Goal: Complete application form

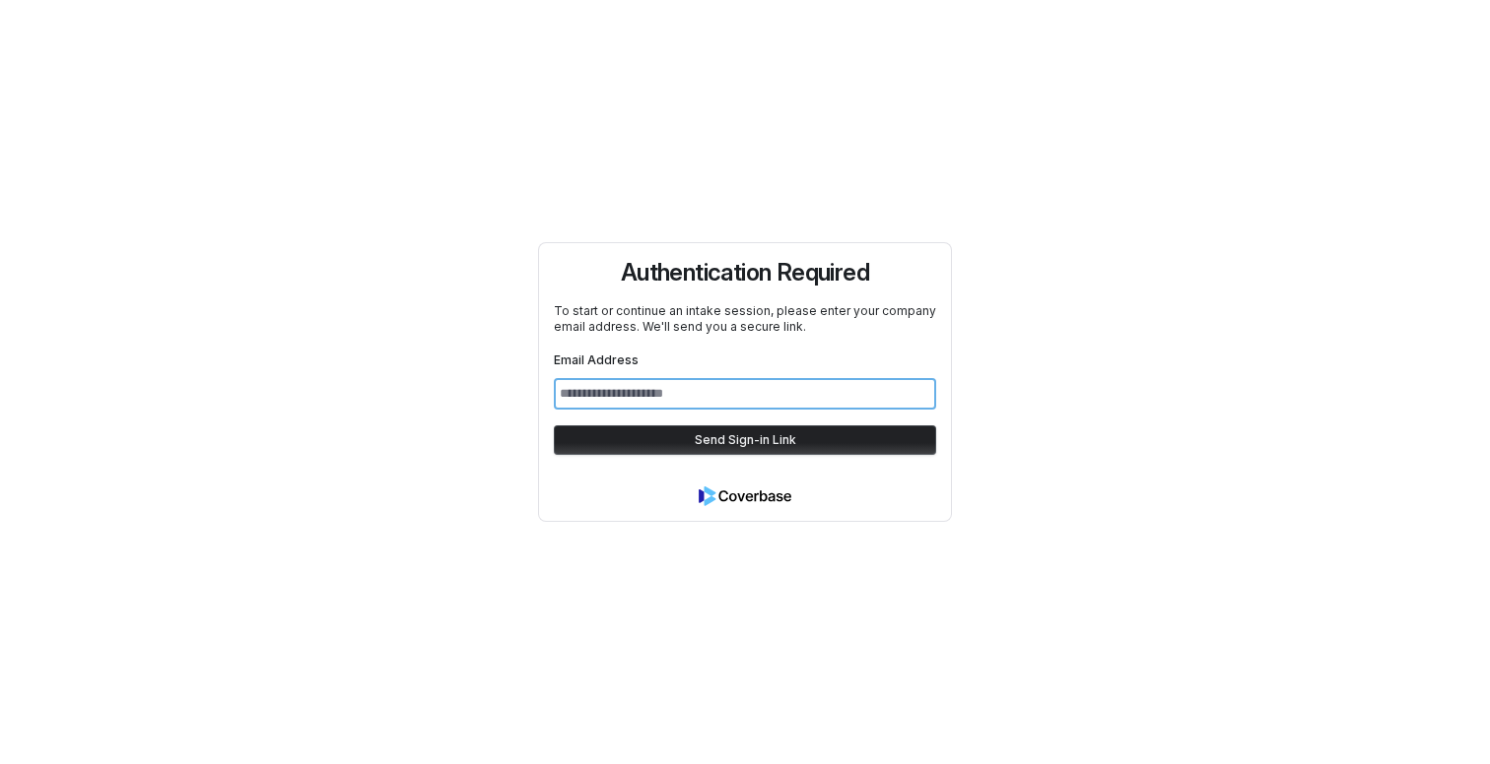
click at [706, 397] on input "Email Address" at bounding box center [745, 394] width 382 height 32
type input "**********"
click at [554, 426] on button "Send Sign-in Link" at bounding box center [745, 441] width 382 height 30
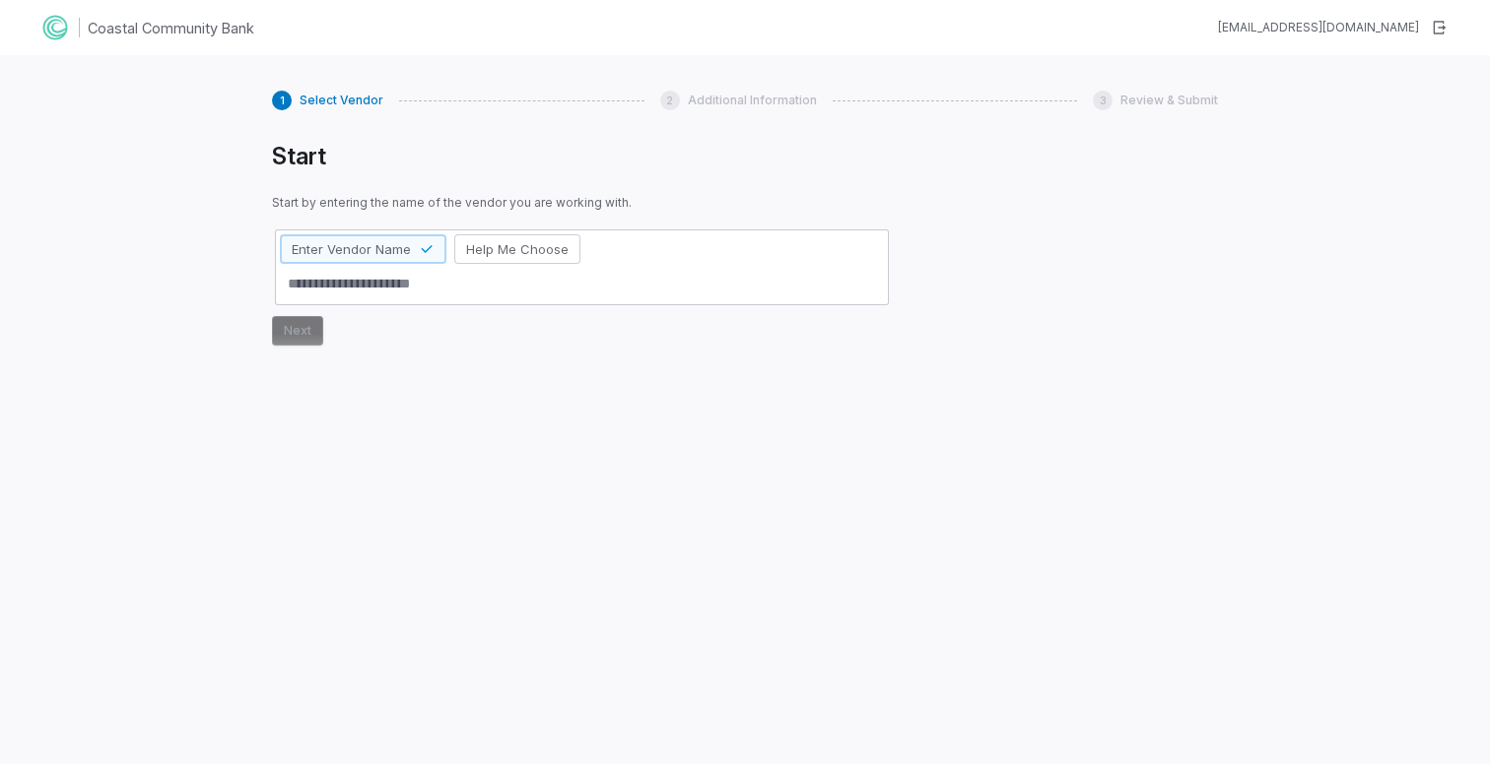
type textarea "*"
type textarea "**"
type textarea "*"
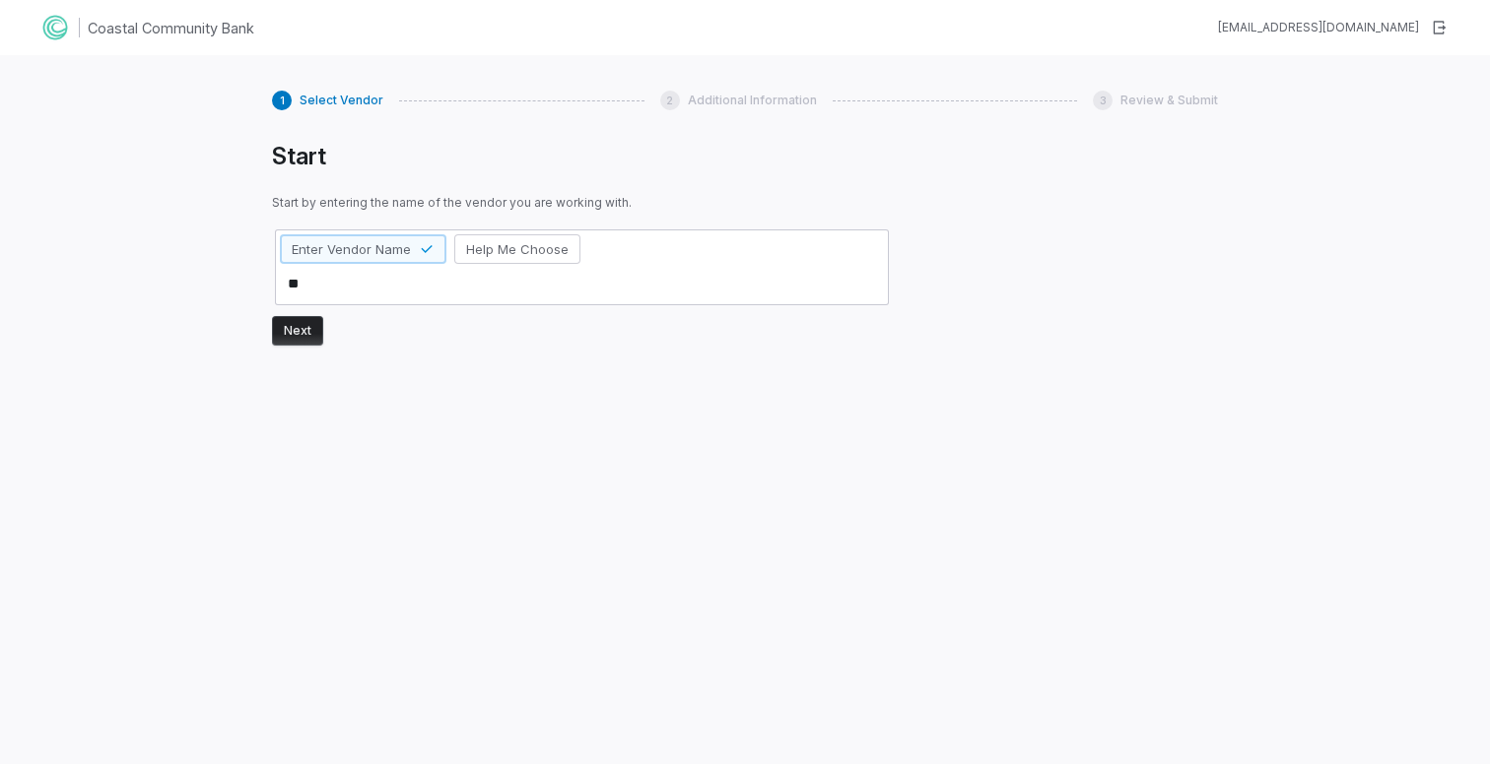
type textarea "***"
type textarea "*"
type textarea "****"
type textarea "*"
type textarea "*****"
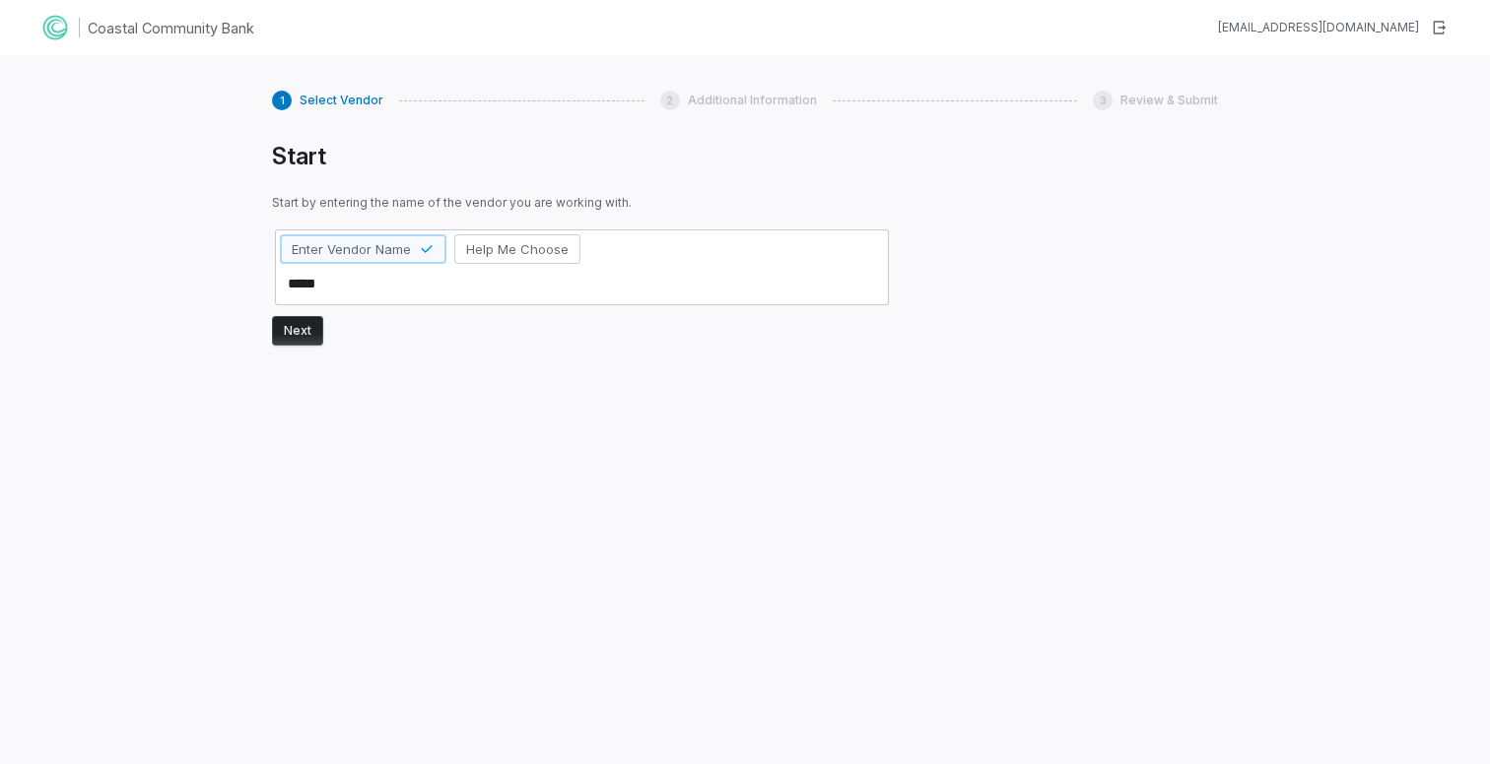
type textarea "*"
type textarea "******"
type textarea "*"
type textarea "*******"
type textarea "*"
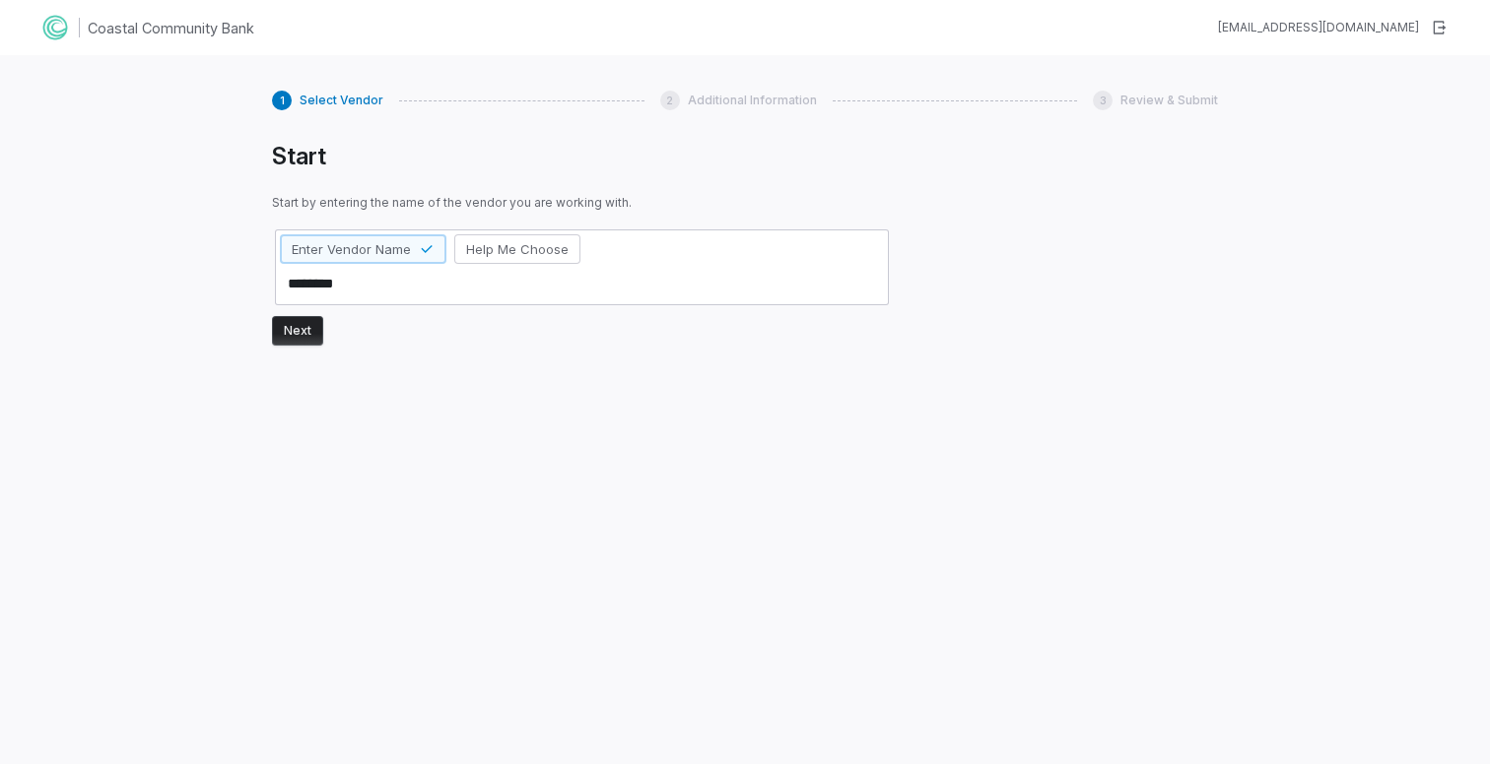
type textarea "********"
click at [291, 335] on button "Next" at bounding box center [297, 331] width 51 height 30
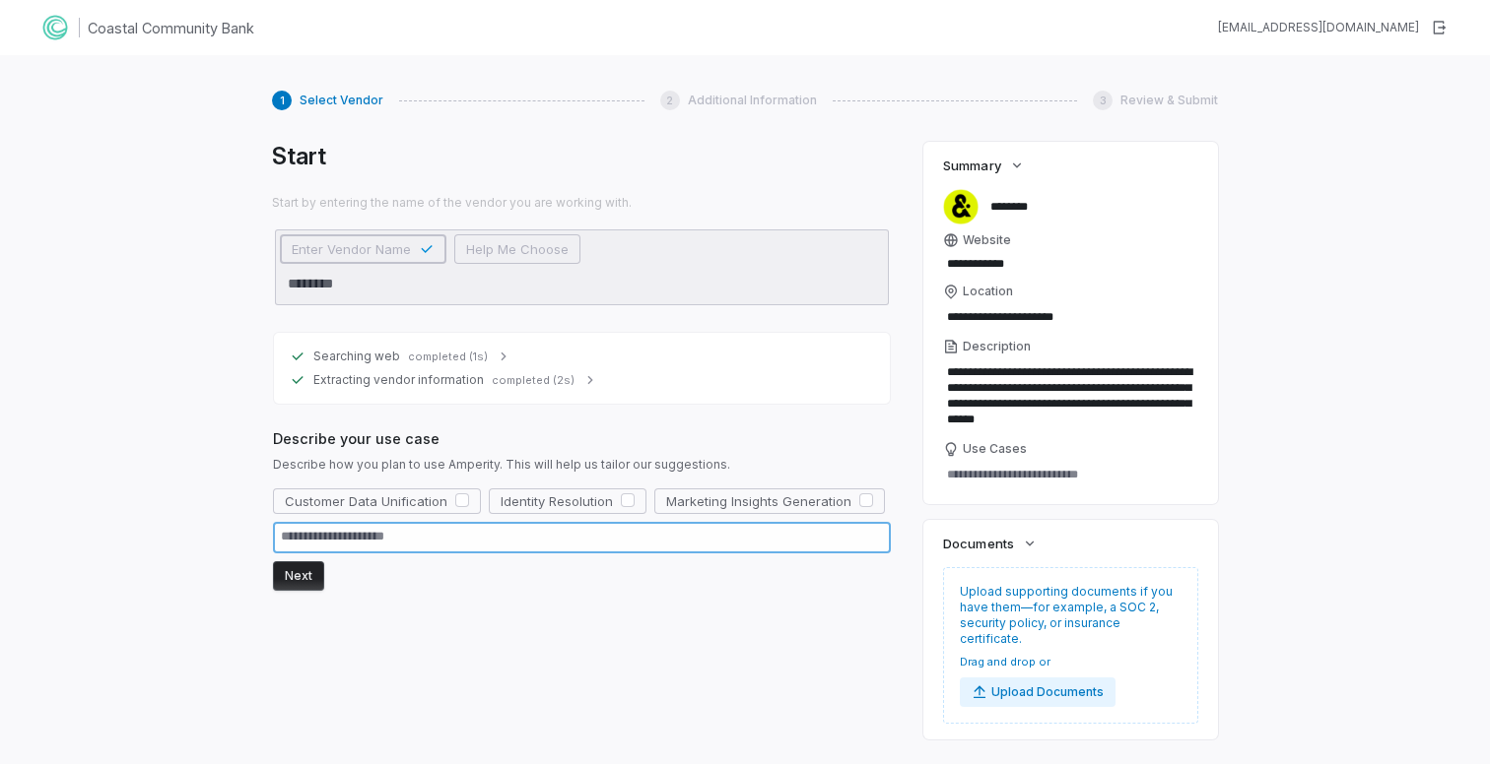
click at [354, 545] on textarea at bounding box center [582, 538] width 618 height 32
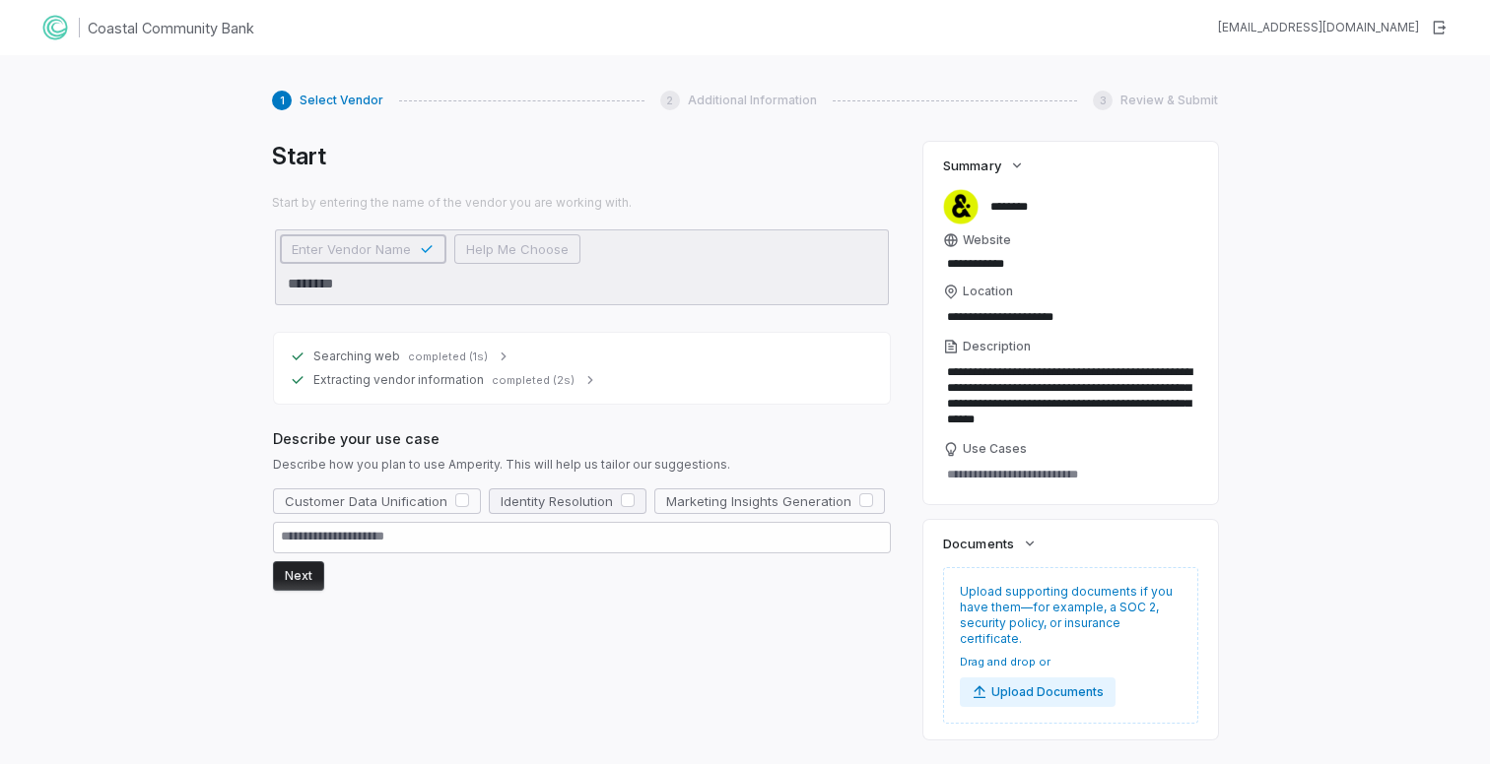
click at [626, 499] on button "button" at bounding box center [628, 501] width 14 height 14
click at [294, 574] on button "Next" at bounding box center [298, 577] width 51 height 30
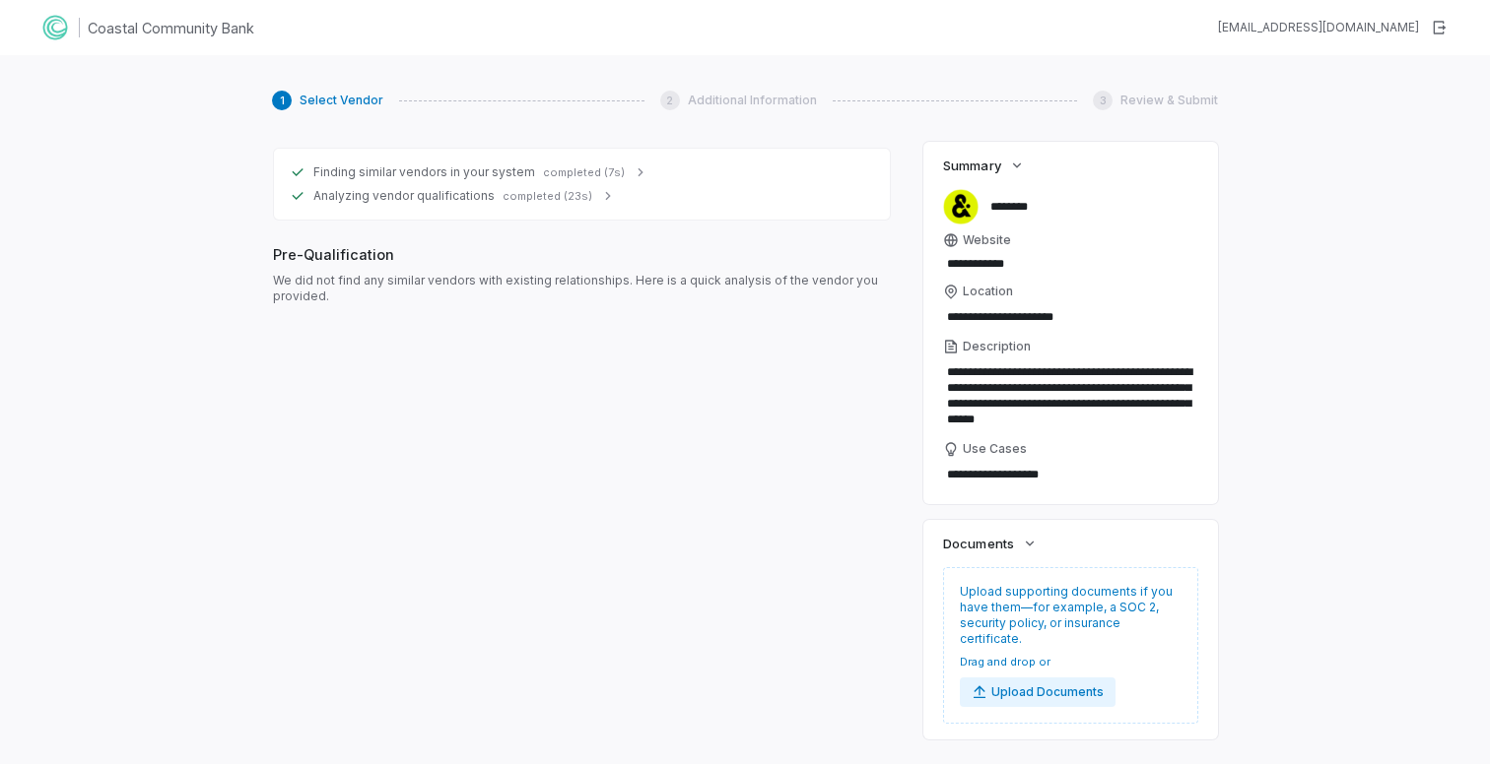
scroll to position [453, 0]
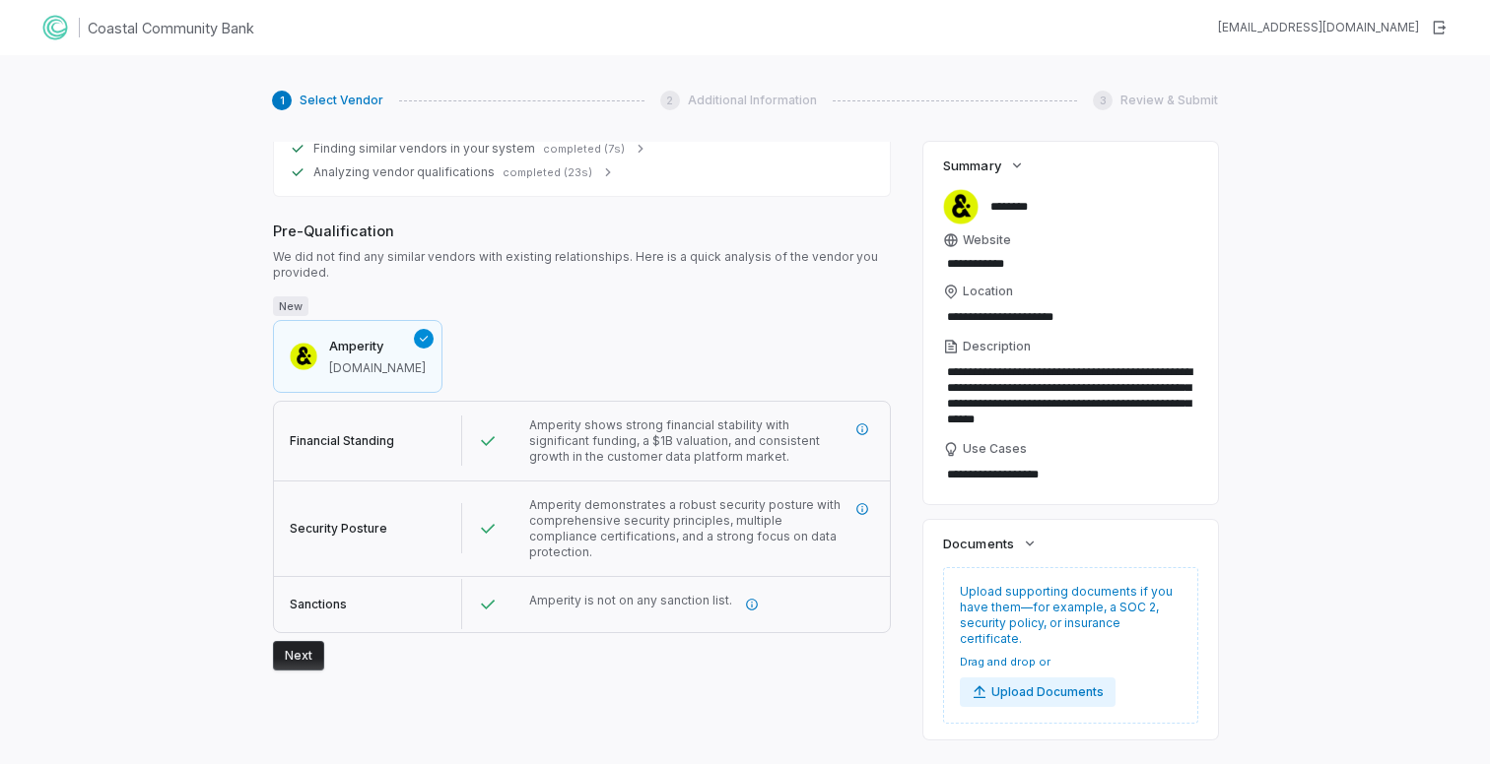
click at [307, 641] on button "Next" at bounding box center [298, 656] width 51 height 30
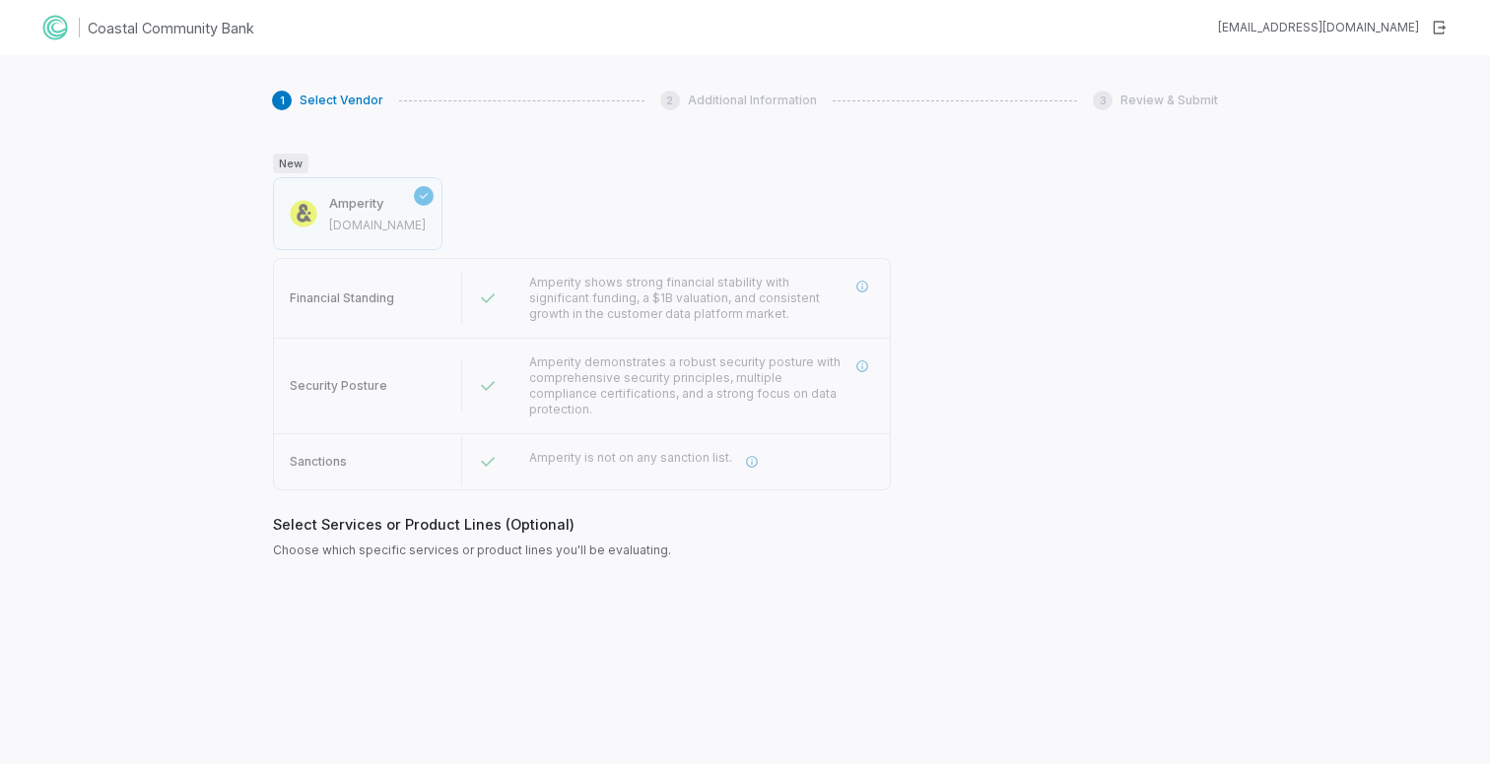
scroll to position [597, 0]
click at [354, 581] on div "None New Service" at bounding box center [582, 588] width 618 height 30
click at [650, 573] on div "None New Service" at bounding box center [582, 588] width 618 height 30
click at [750, 573] on div "None New Service" at bounding box center [582, 588] width 618 height 30
click at [307, 628] on button "Next" at bounding box center [298, 642] width 51 height 30
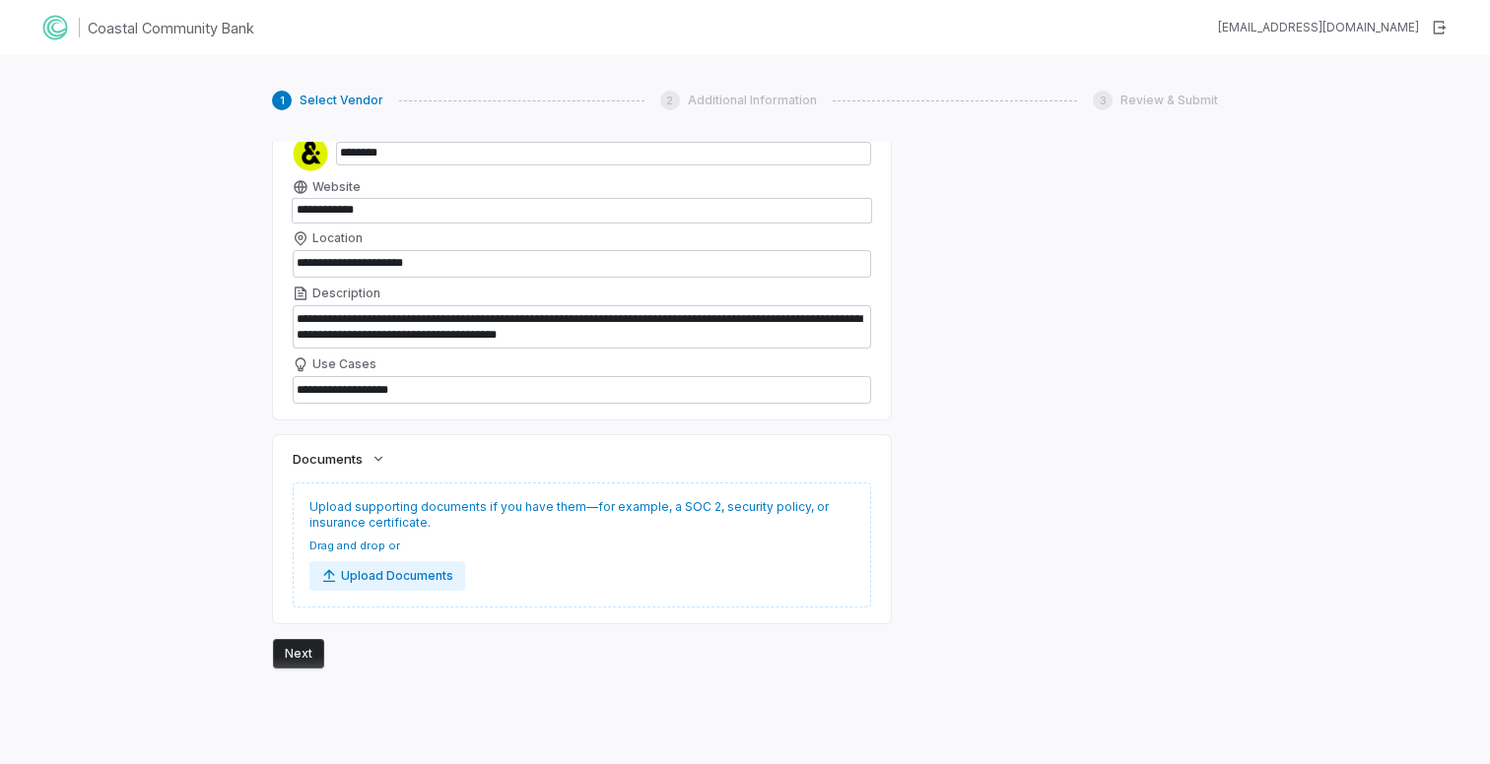
scroll to position [1239, 0]
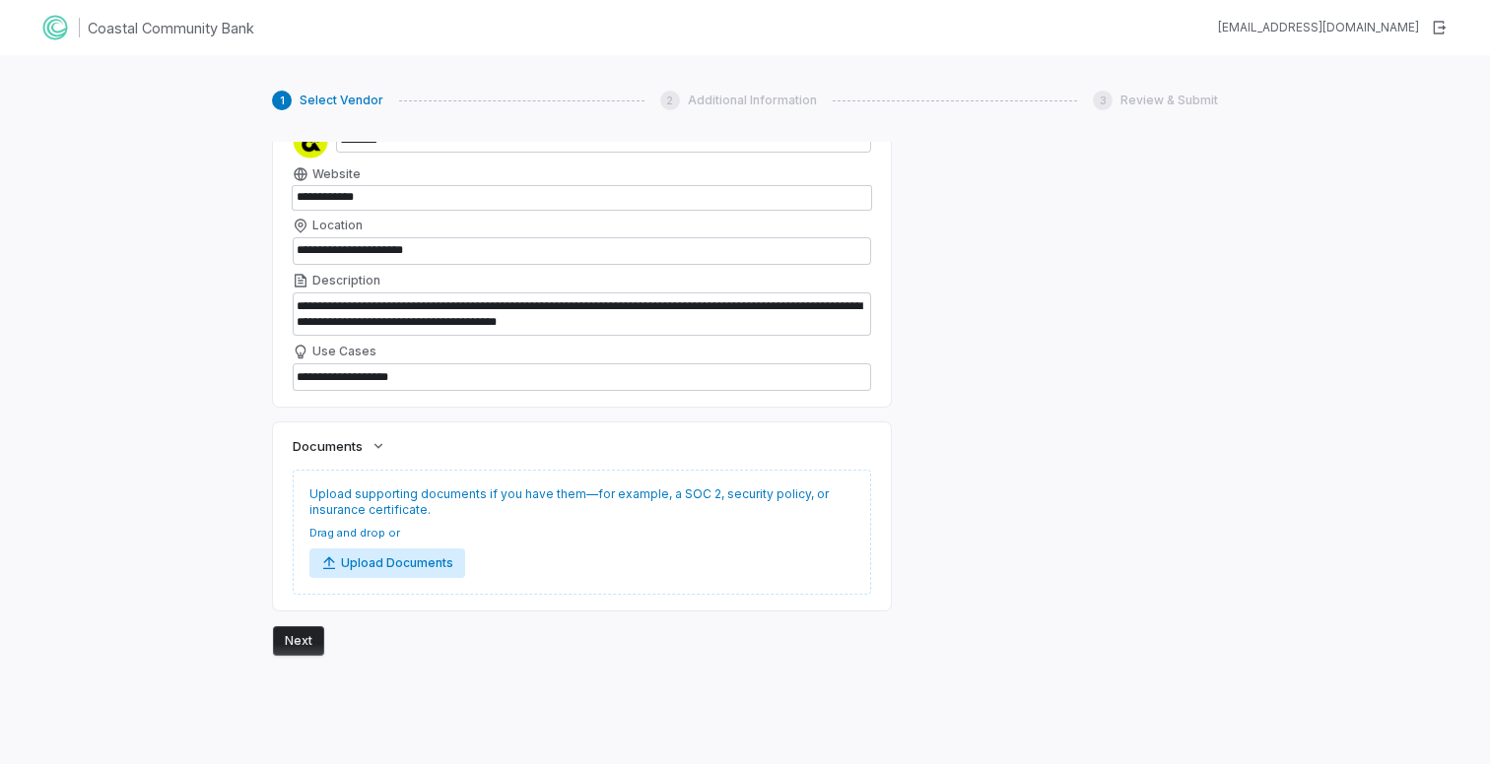
click at [370, 549] on button "Upload Documents" at bounding box center [387, 564] width 156 height 30
click at [295, 627] on button "Next" at bounding box center [298, 642] width 51 height 30
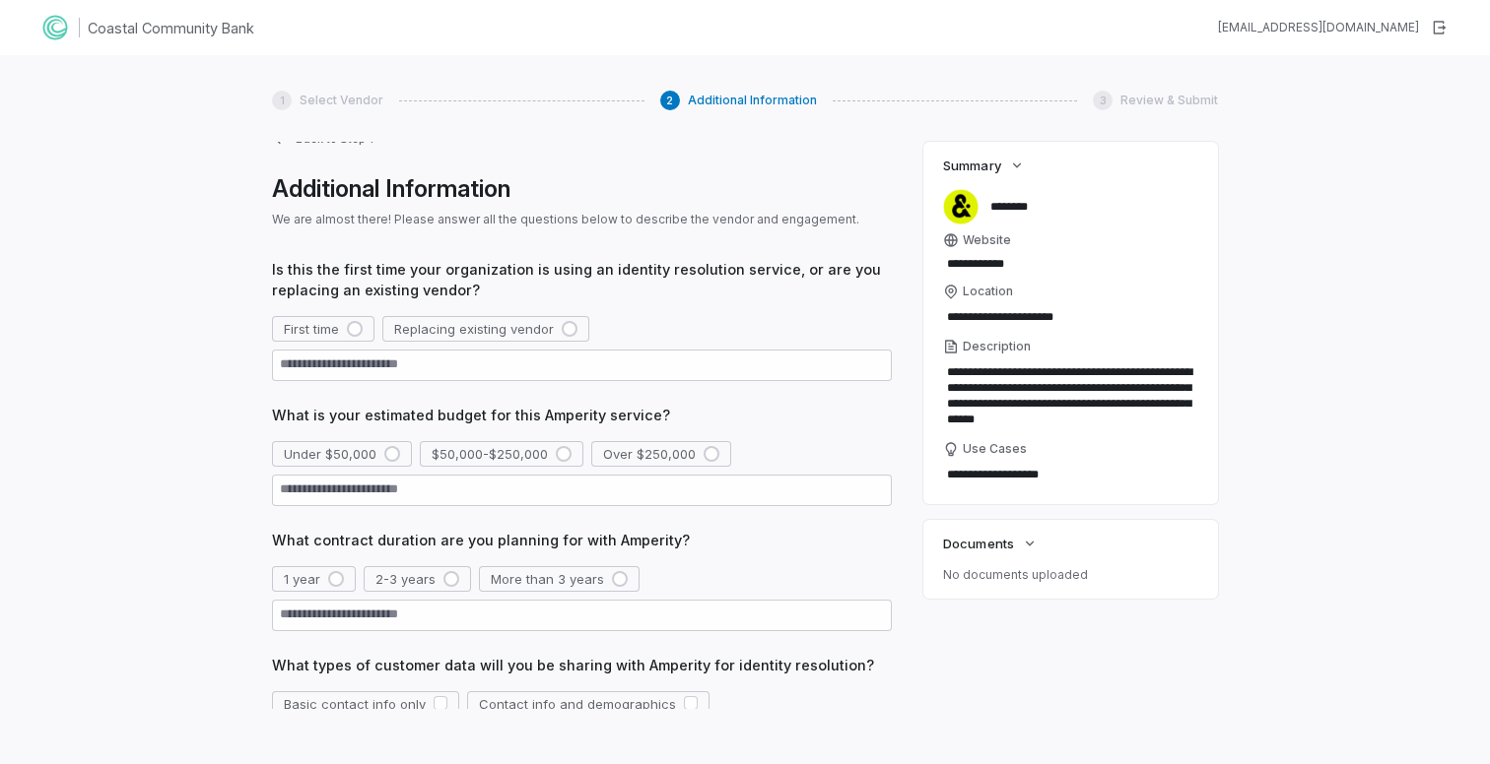
scroll to position [0, 0]
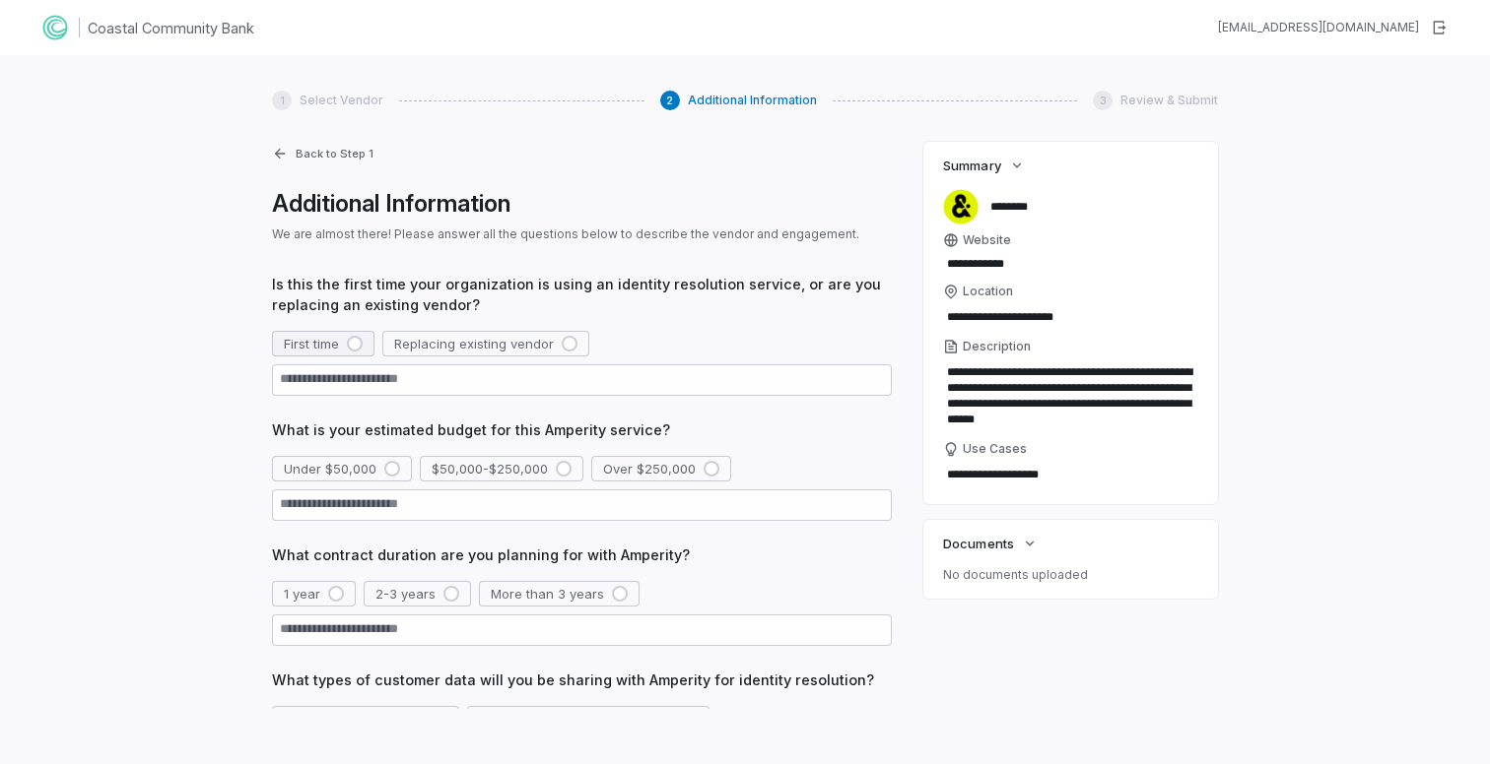
click at [355, 346] on div "button" at bounding box center [355, 344] width 16 height 16
click at [563, 468] on div "button" at bounding box center [564, 469] width 16 height 16
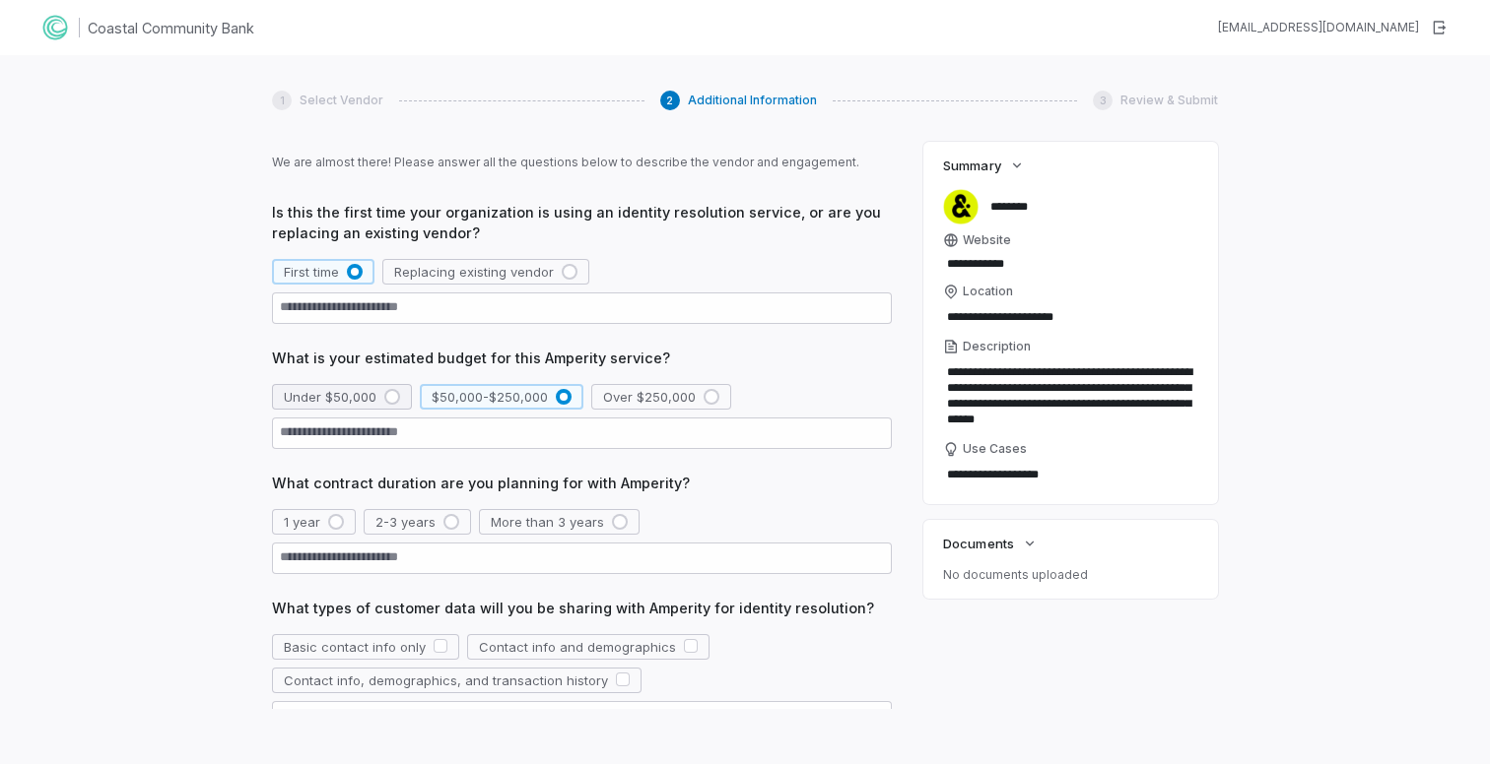
scroll to position [78, 0]
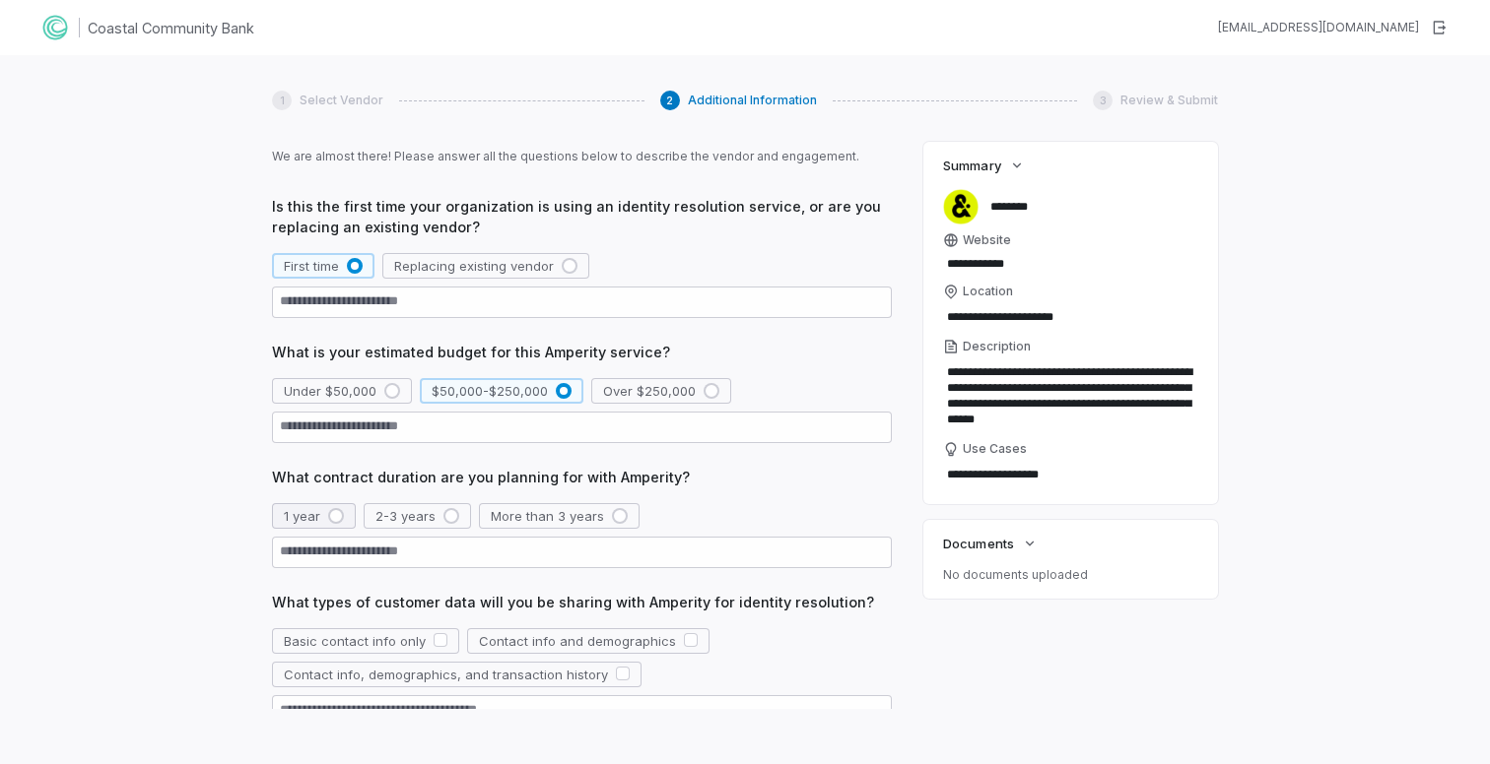
click at [338, 520] on div "button" at bounding box center [336, 516] width 16 height 16
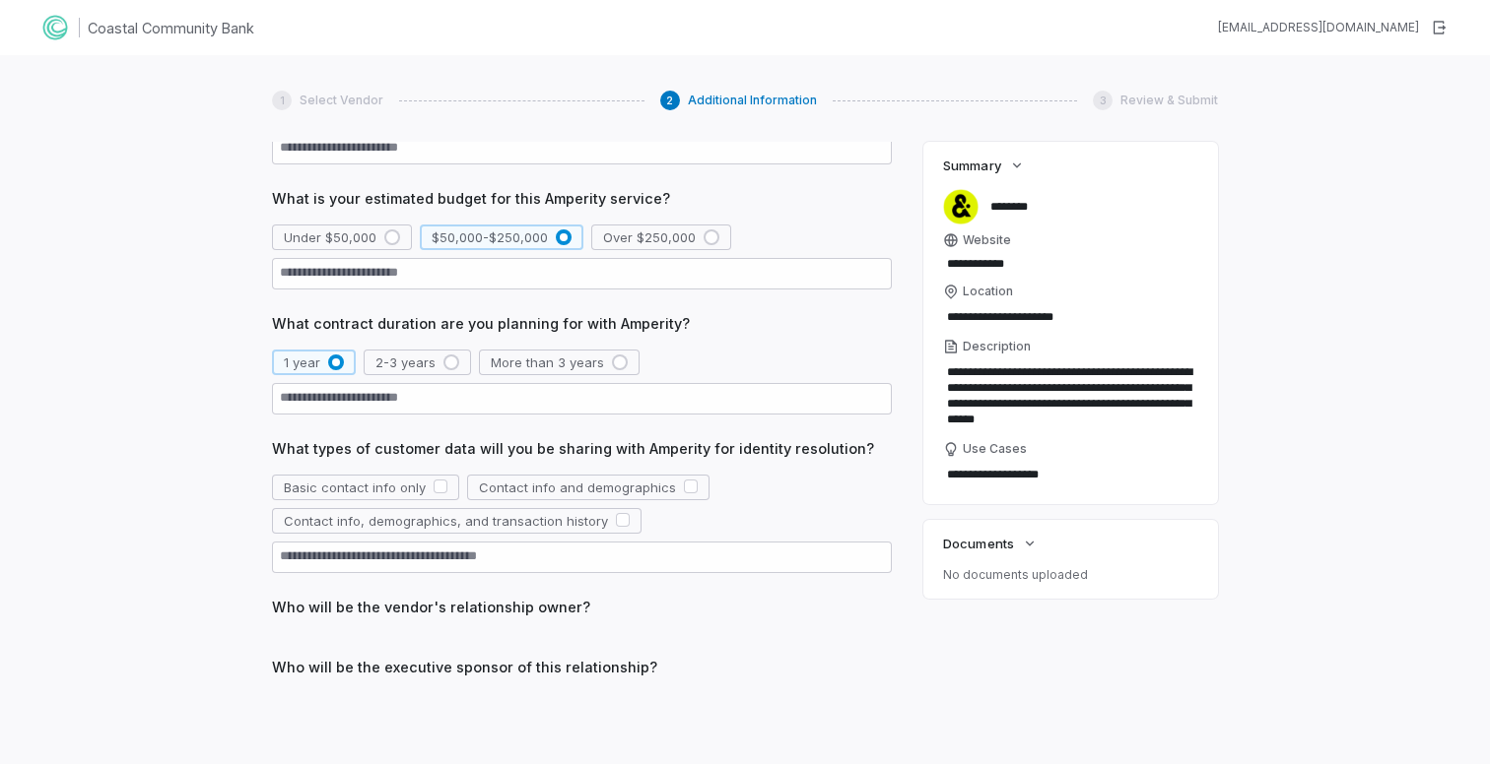
scroll to position [230, 0]
click at [616, 524] on button "button" at bounding box center [623, 522] width 14 height 14
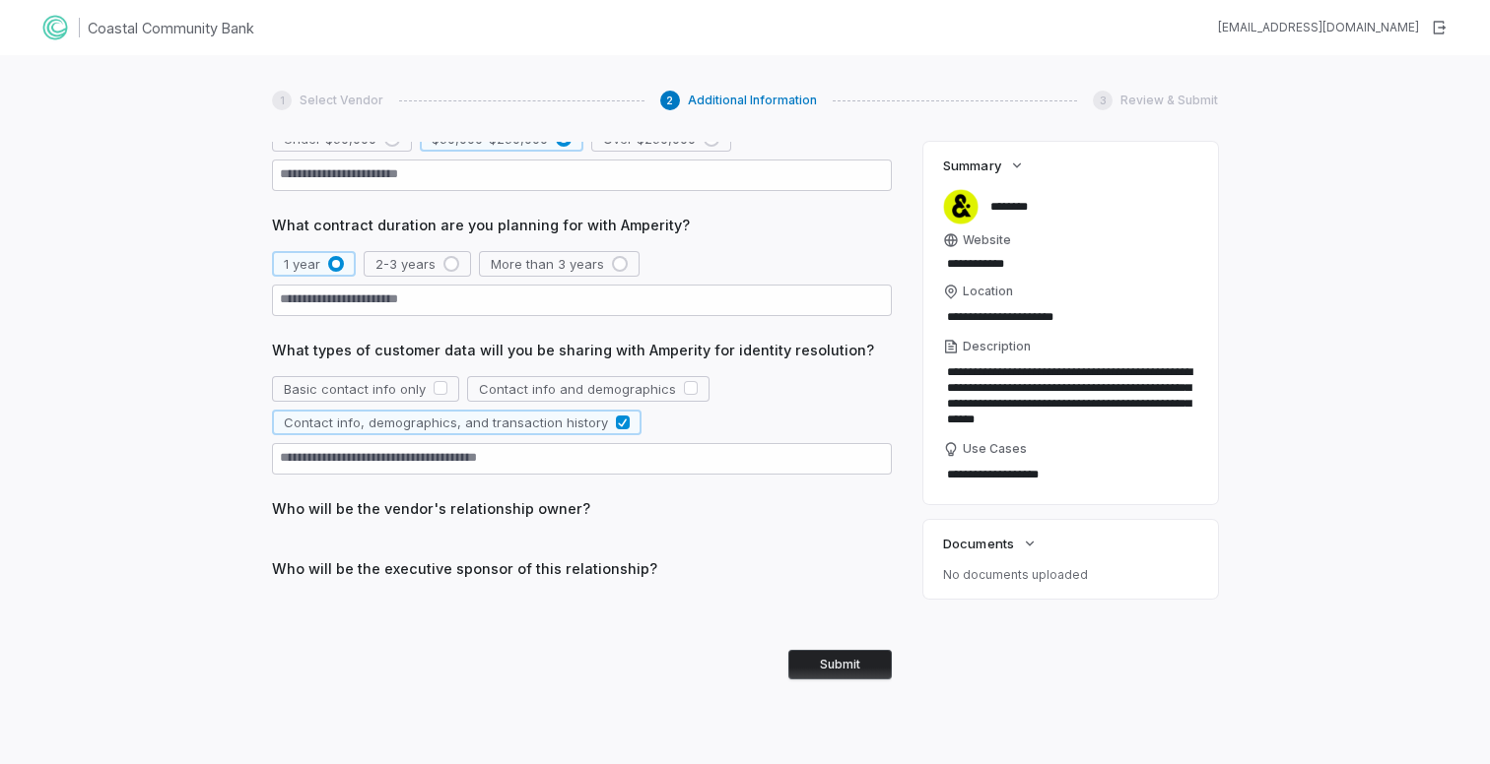
scroll to position [332, 0]
click at [534, 549] on div "Is this the first time your organization is using an identity resolution servic…" at bounding box center [582, 310] width 620 height 736
click at [494, 602] on div "Is this the first time your organization is using an identity resolution servic…" at bounding box center [582, 310] width 620 height 736
click at [860, 665] on button "Submit" at bounding box center [839, 663] width 103 height 30
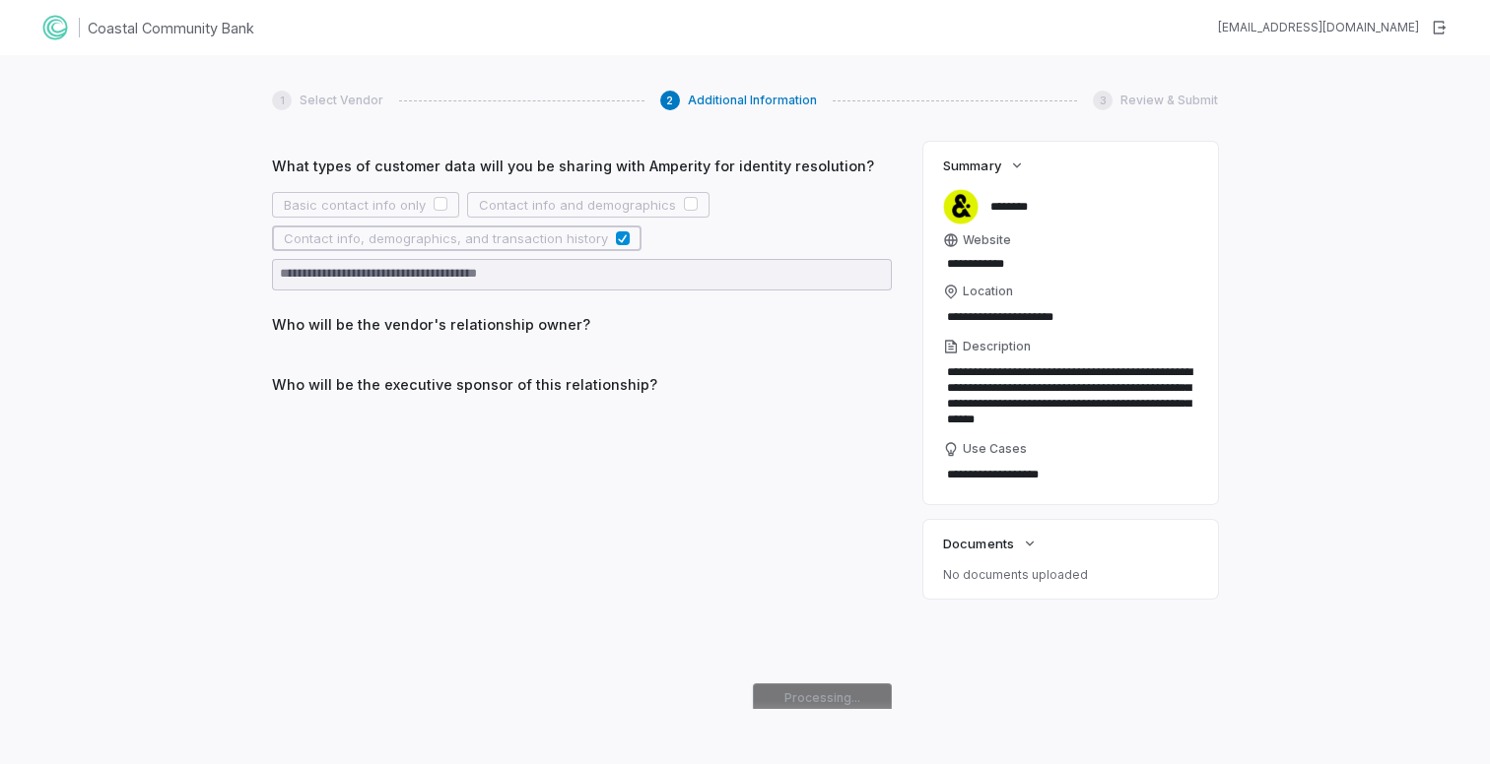
scroll to position [549, 0]
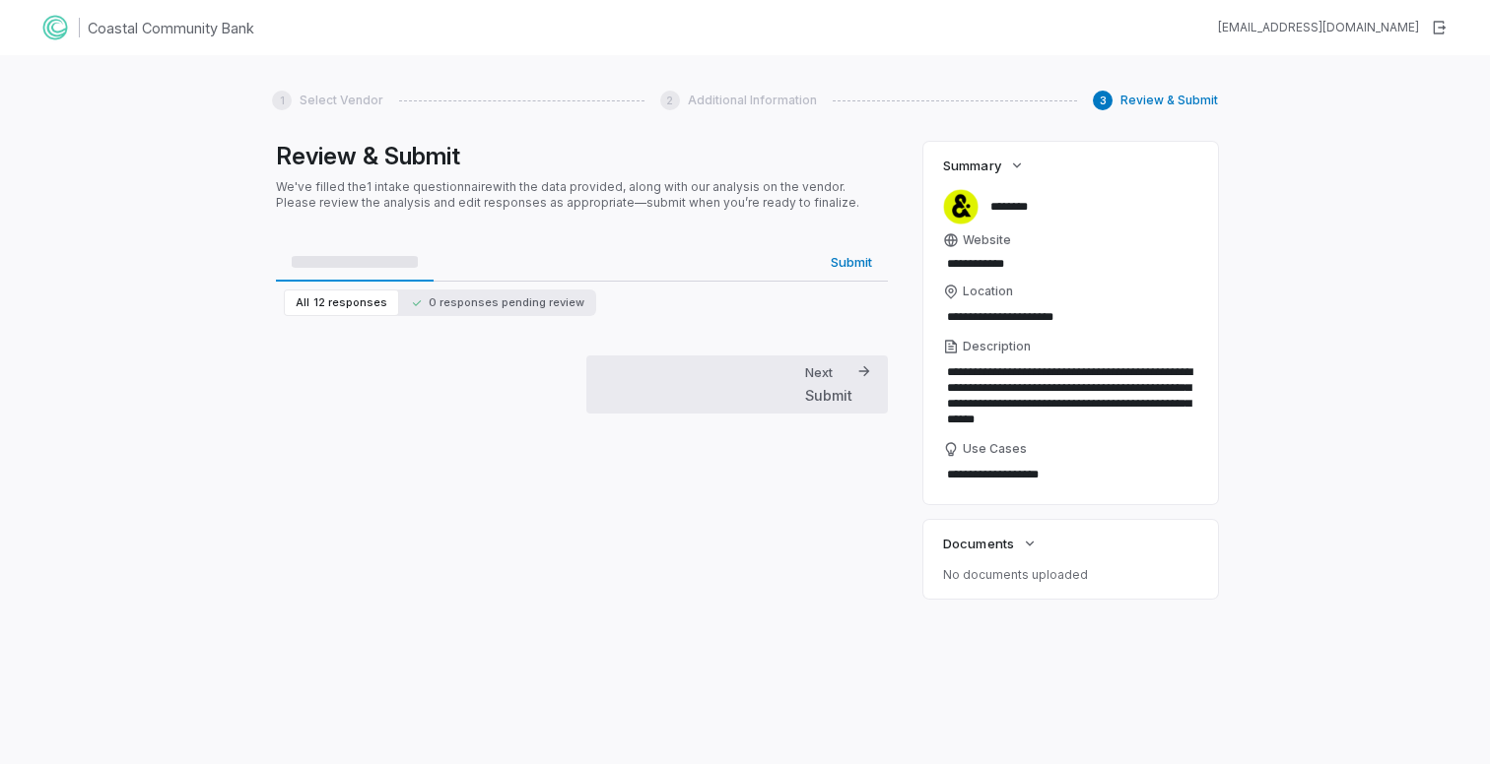
click at [826, 380] on div "Next" at bounding box center [819, 373] width 28 height 18
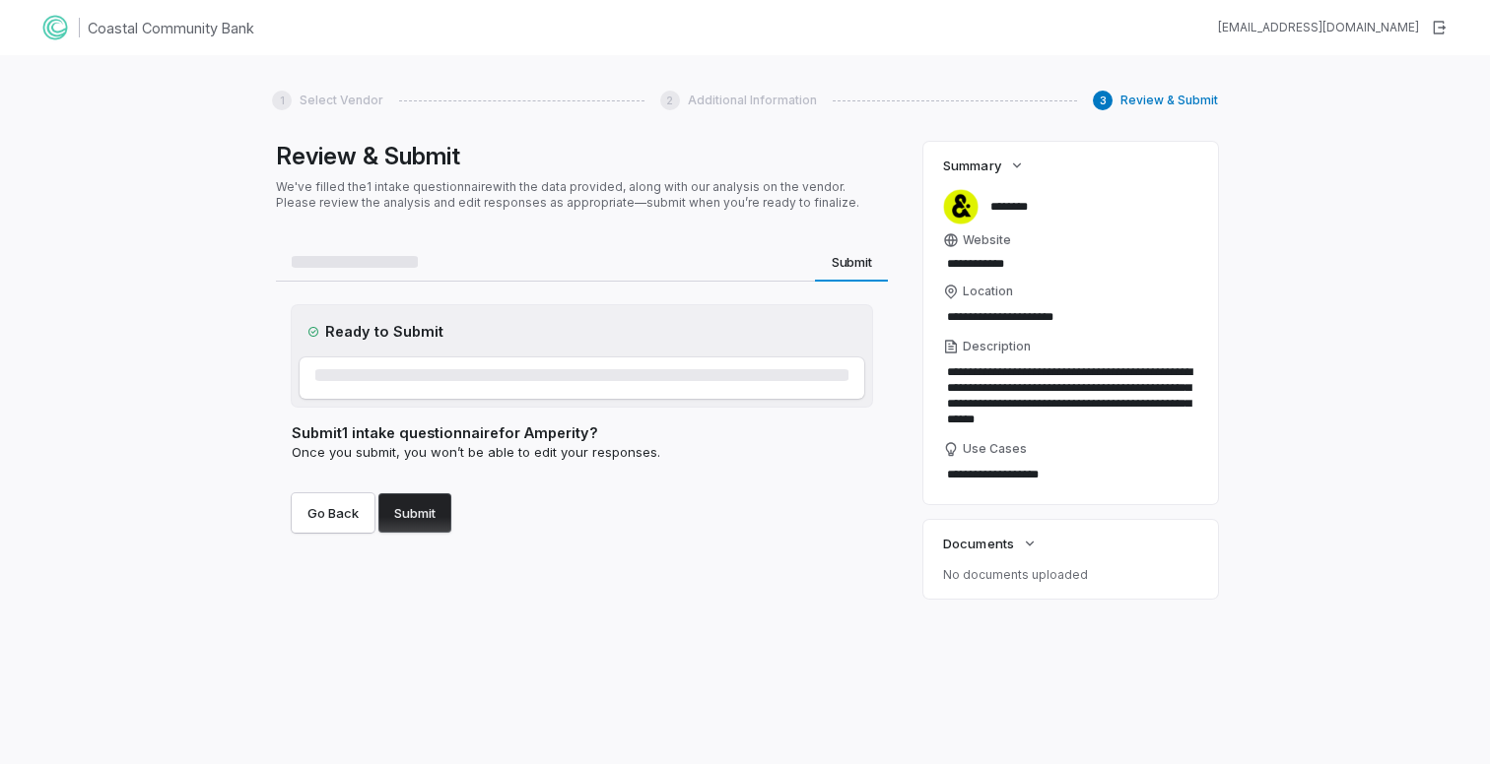
click at [427, 512] on button "Submit" at bounding box center [414, 513] width 73 height 39
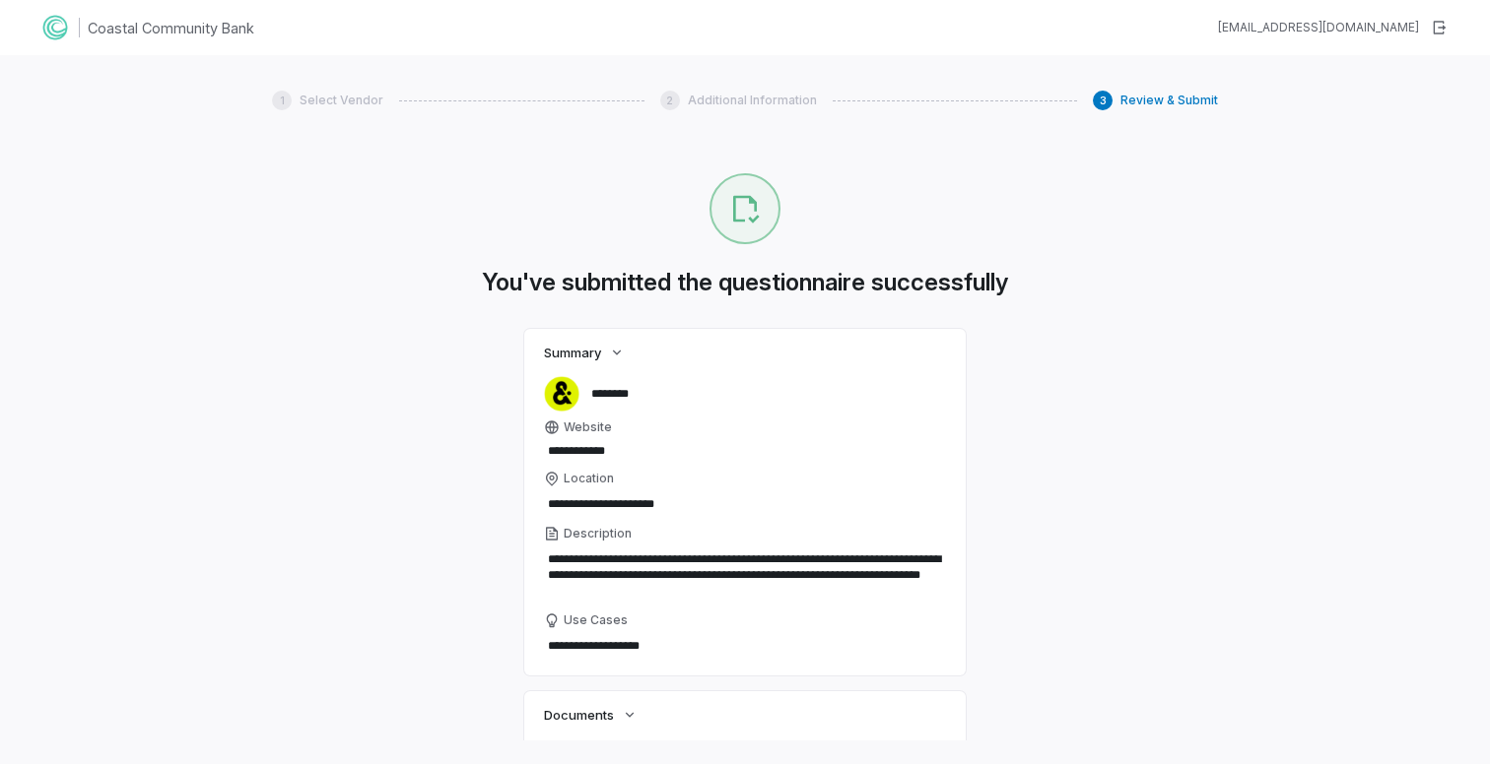
scroll to position [132, 0]
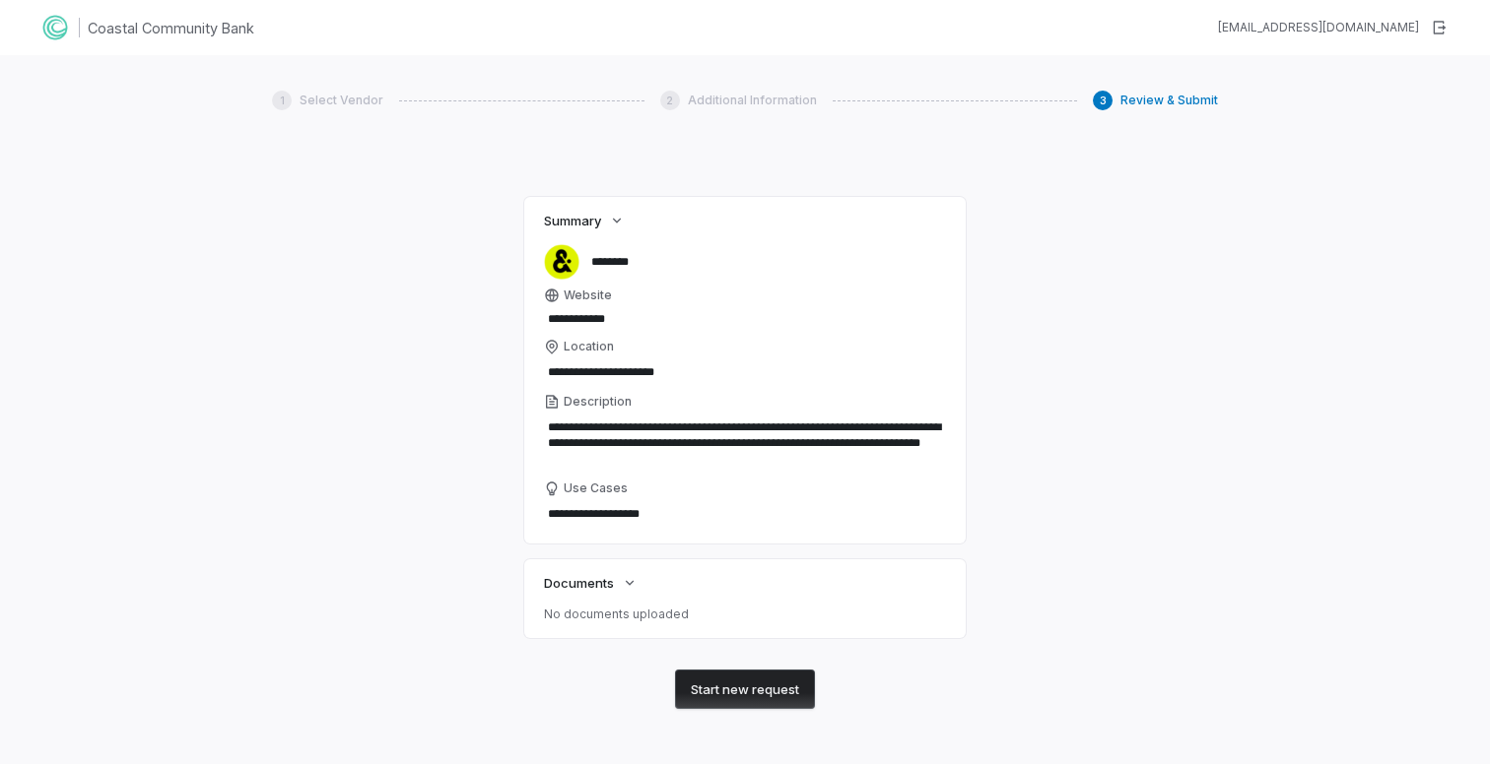
type textarea "*"
